Goal: Navigation & Orientation: Find specific page/section

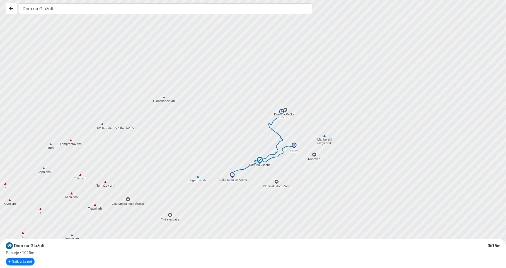
drag, startPoint x: 202, startPoint y: 75, endPoint x: 203, endPoint y: 128, distance: 53.0
click at [203, 127] on div at bounding box center [255, 140] width 613 height 321
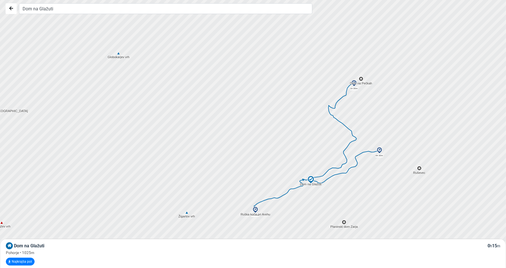
drag, startPoint x: 351, startPoint y: 169, endPoint x: 254, endPoint y: 136, distance: 102.4
click at [254, 136] on div at bounding box center [255, 133] width 613 height 321
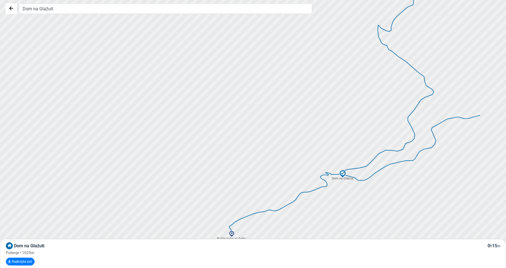
drag, startPoint x: 400, startPoint y: 189, endPoint x: 306, endPoint y: 115, distance: 120.1
click at [307, 115] on div at bounding box center [255, 133] width 613 height 321
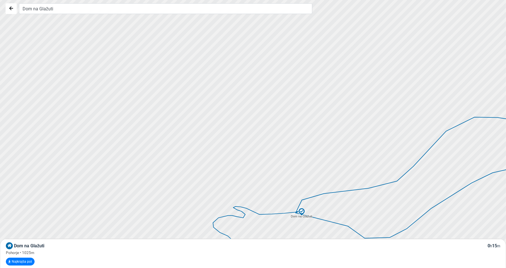
drag, startPoint x: 227, startPoint y: 107, endPoint x: 296, endPoint y: 144, distance: 78.4
click at [291, 144] on div at bounding box center [274, 148] width 613 height 321
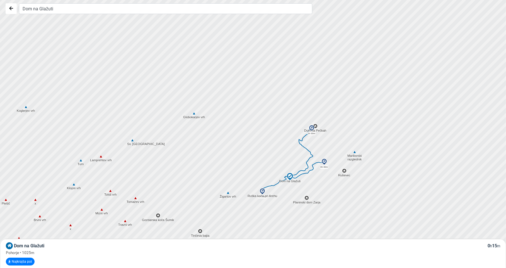
drag, startPoint x: 264, startPoint y: 45, endPoint x: 269, endPoint y: 105, distance: 60.2
click at [269, 105] on div at bounding box center [255, 134] width 613 height 321
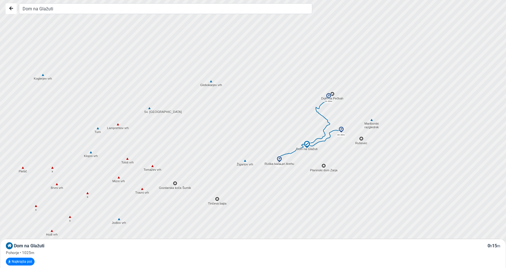
drag, startPoint x: 300, startPoint y: 162, endPoint x: 311, endPoint y: 135, distance: 29.8
click at [310, 139] on div at bounding box center [255, 133] width 613 height 321
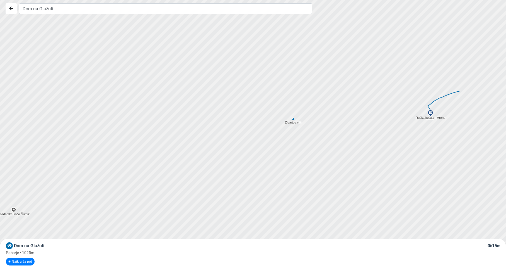
drag, startPoint x: 409, startPoint y: 141, endPoint x: 366, endPoint y: 160, distance: 46.8
click at [366, 160] on div at bounding box center [255, 133] width 613 height 321
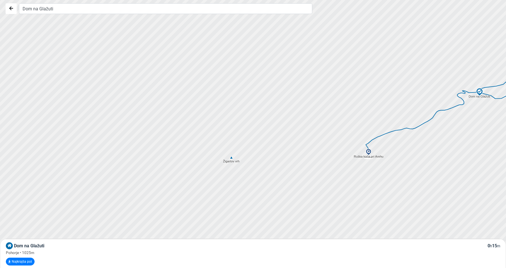
drag, startPoint x: 452, startPoint y: 144, endPoint x: 422, endPoint y: 179, distance: 46.3
click at [422, 179] on div at bounding box center [255, 133] width 613 height 321
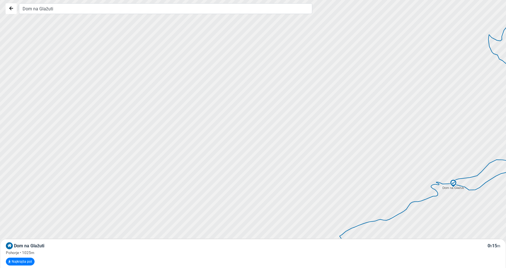
drag, startPoint x: 374, startPoint y: 111, endPoint x: 376, endPoint y: 186, distance: 75.4
click at [376, 186] on div at bounding box center [255, 133] width 613 height 321
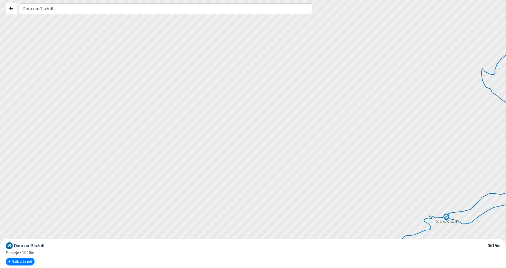
drag, startPoint x: 419, startPoint y: 89, endPoint x: 403, endPoint y: 125, distance: 39.7
click at [403, 125] on div at bounding box center [255, 133] width 613 height 321
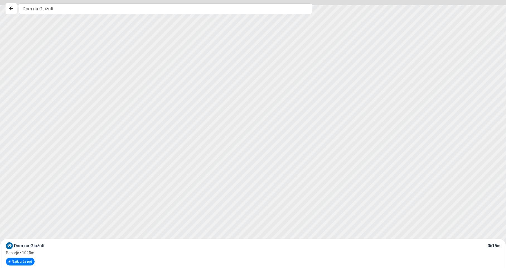
drag, startPoint x: 407, startPoint y: 72, endPoint x: 376, endPoint y: 182, distance: 113.9
click at [375, 183] on div at bounding box center [243, 165] width 613 height 321
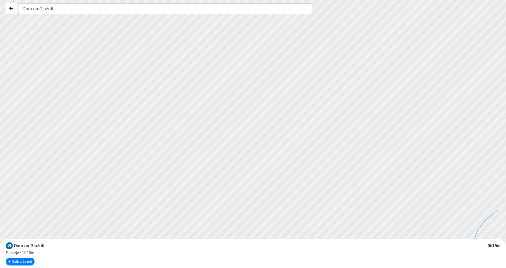
drag, startPoint x: 466, startPoint y: 104, endPoint x: 378, endPoint y: 196, distance: 127.3
click at [378, 196] on div at bounding box center [247, 138] width 613 height 321
drag, startPoint x: 426, startPoint y: 107, endPoint x: 359, endPoint y: 241, distance: 149.9
click at [360, 243] on div "Dom na Glažuti Dom na Glažuti 0 h 15 m Pohorje • 1025m Najkrajša pot Osnovno Po…" at bounding box center [253, 134] width 506 height 268
drag, startPoint x: 432, startPoint y: 119, endPoint x: 359, endPoint y: 250, distance: 150.5
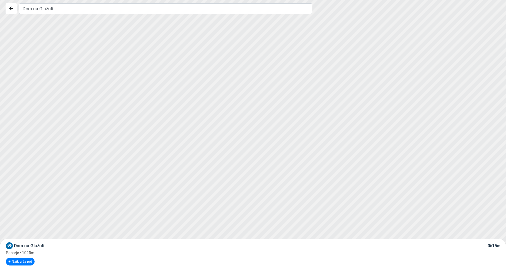
click at [360, 250] on div "Dom na Glažuti Dom na Glažuti 0 h 15 m Pohorje • 1025m Najkrajša pot Osnovno Po…" at bounding box center [253, 134] width 506 height 268
drag, startPoint x: 397, startPoint y: 218, endPoint x: 359, endPoint y: 267, distance: 61.7
click at [361, 267] on div "Dom na Glažuti Dom na Glažuti 0 h 15 m Pohorje • 1025m Najkrajša pot Osnovno Po…" at bounding box center [253, 134] width 506 height 268
drag, startPoint x: 428, startPoint y: 152, endPoint x: 396, endPoint y: 247, distance: 100.7
click at [392, 247] on div "Dom na Glažuti Dom na Glažuti 0 h 15 m Pohorje • 1025m Najkrajša pot Osnovno Po…" at bounding box center [253, 134] width 506 height 268
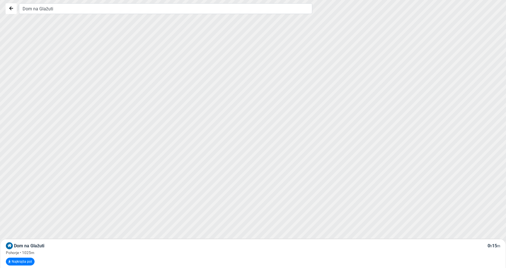
scroll to position [112, 0]
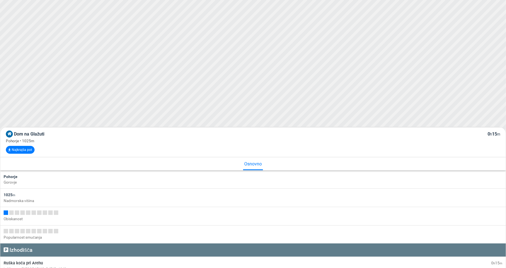
drag, startPoint x: 406, startPoint y: 57, endPoint x: 395, endPoint y: 104, distance: 47.9
click at [395, 104] on div at bounding box center [255, 22] width 613 height 321
